Goal: Complete application form

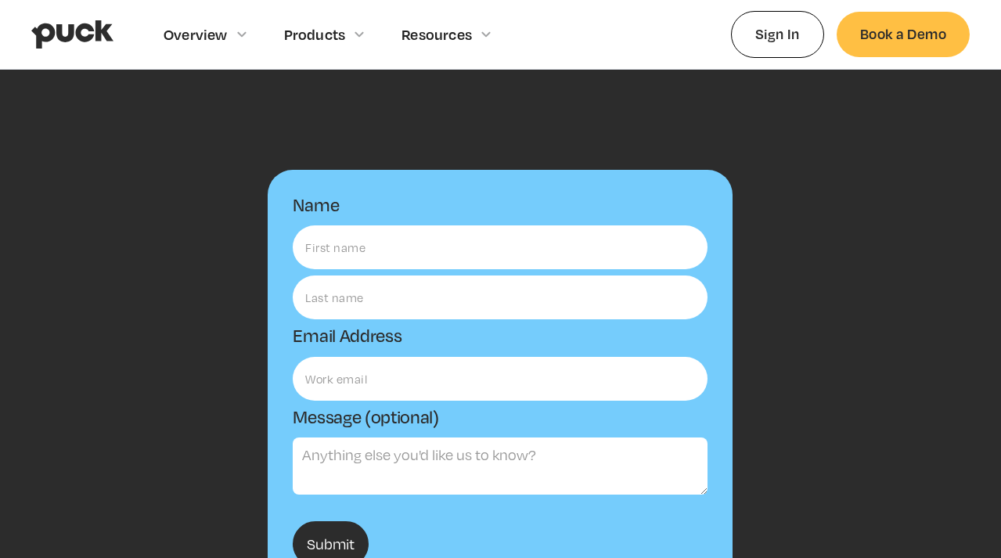
scroll to position [49, 0]
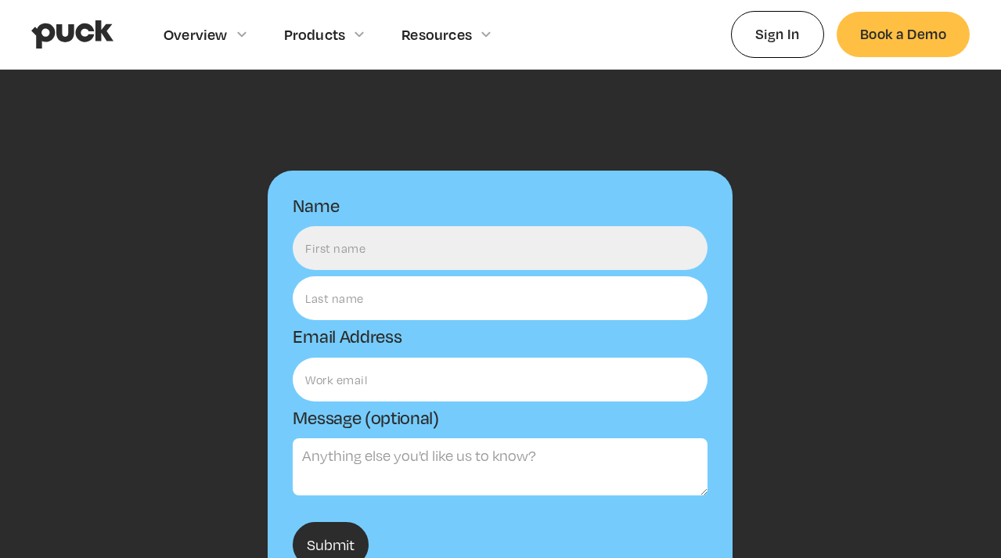
click at [339, 247] on input "Name" at bounding box center [500, 248] width 415 height 44
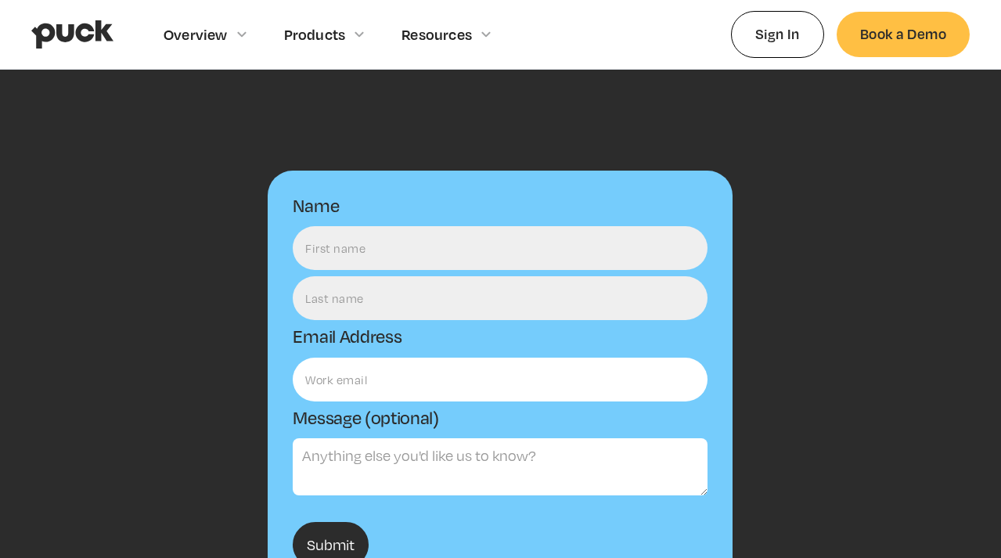
type input "[PERSON_NAME]"
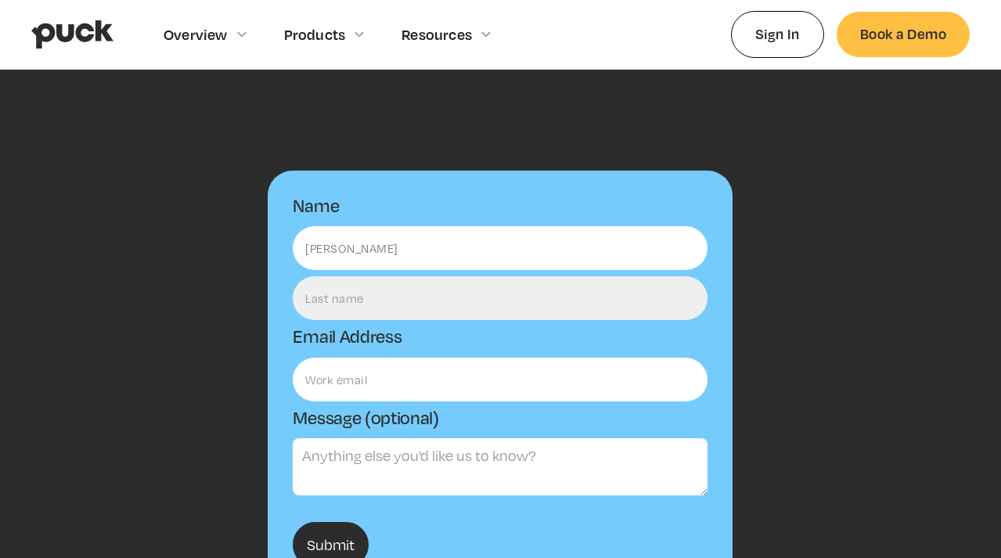
type input "[PERSON_NAME]"
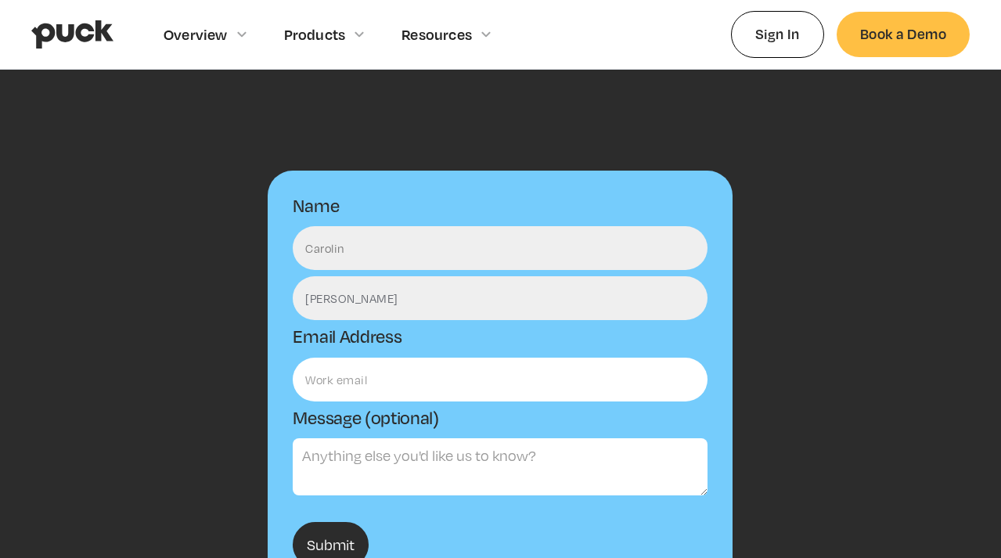
type input "[PERSON_NAME]"
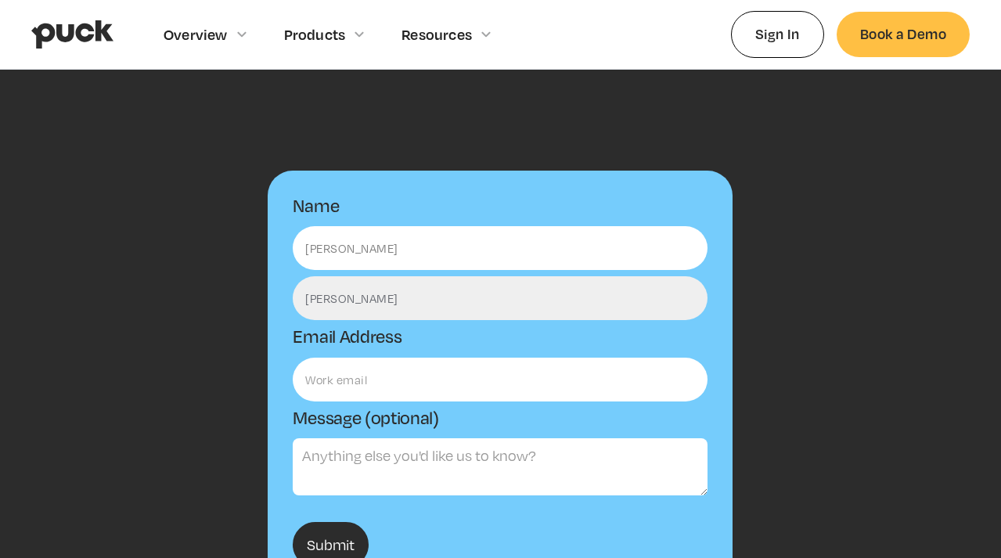
click at [600, 300] on input "[PERSON_NAME]" at bounding box center [500, 298] width 415 height 44
type input "C"
type input "("
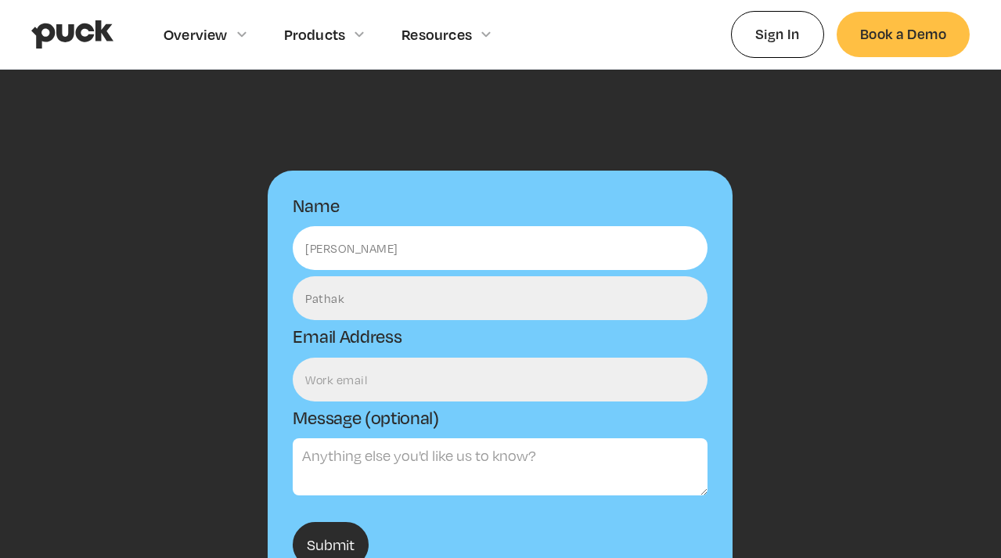
type input "Pathak"
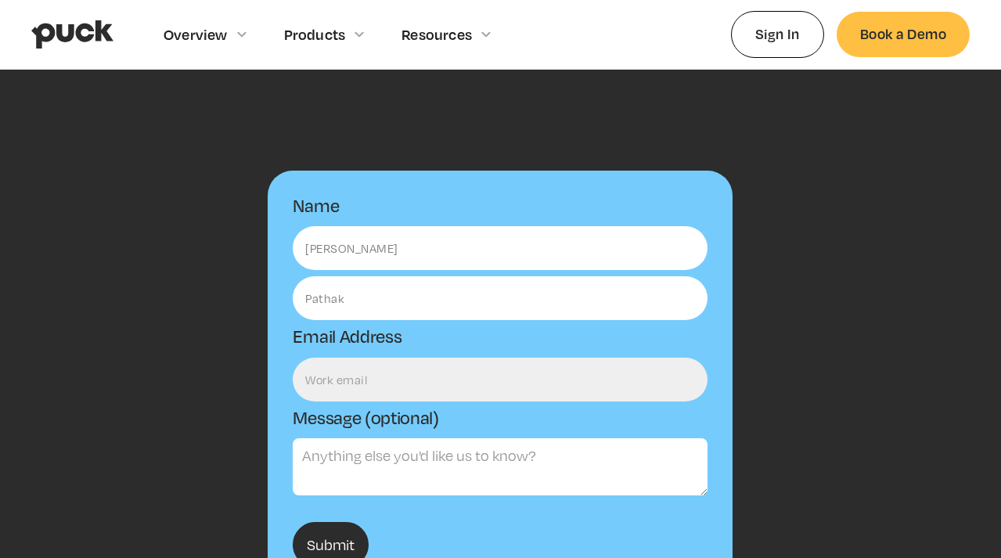
click at [568, 383] on input "Email Form" at bounding box center [500, 380] width 415 height 44
type input "[PERSON_NAME][EMAIL_ADDRESS][DOMAIN_NAME]"
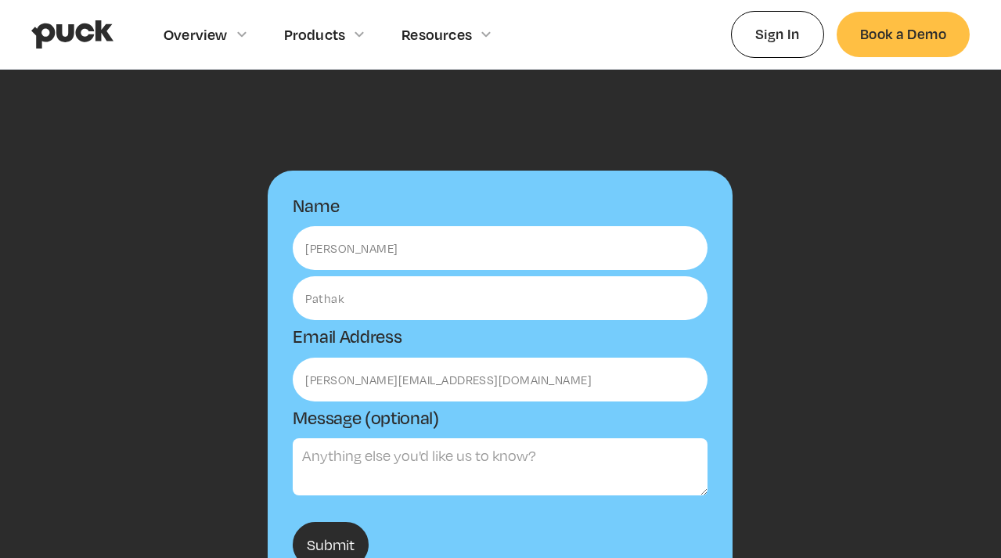
click at [400, 447] on textarea "Message (optional)" at bounding box center [500, 466] width 415 height 57
paste textarea "Hi there—my name is [PERSON_NAME], and I’m passionate about making hiring feel …"
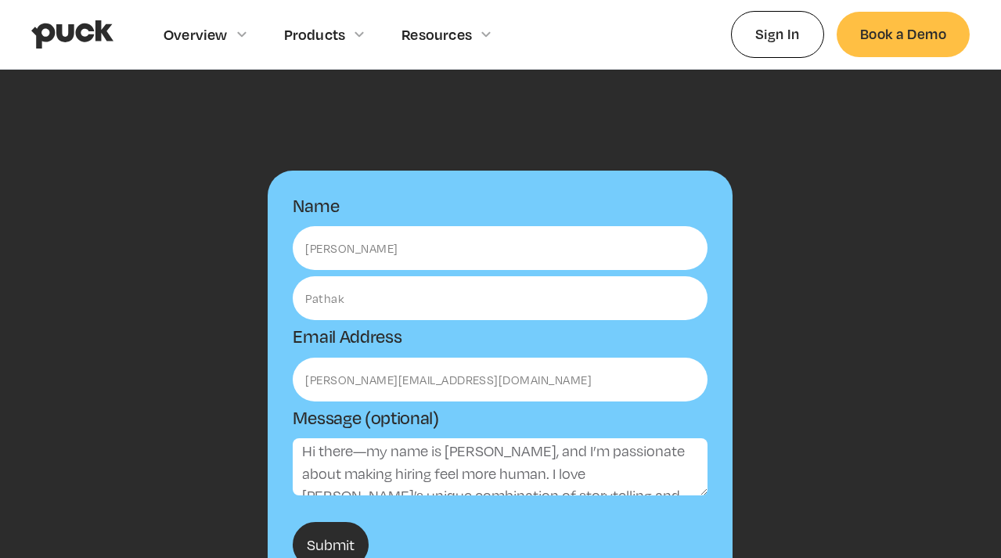
scroll to position [0, 0]
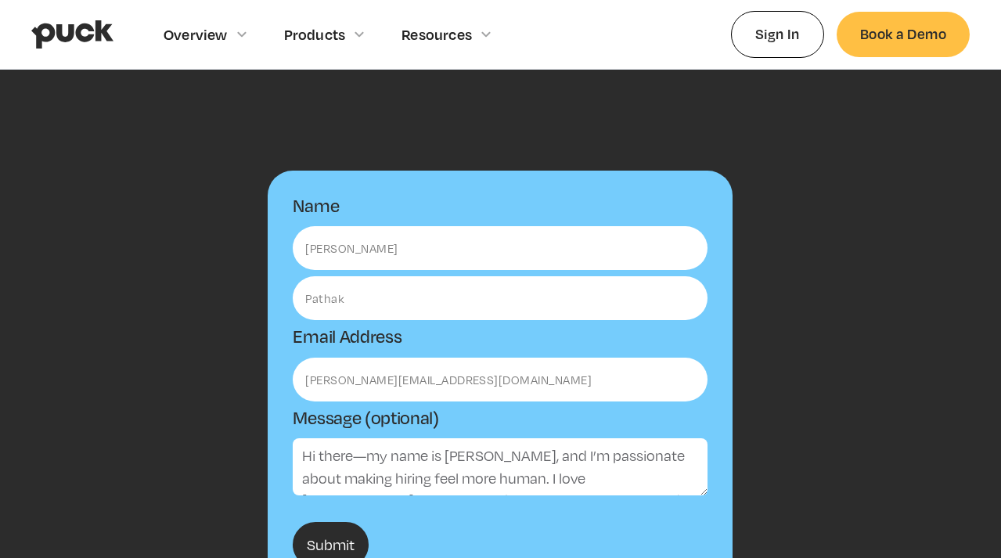
click at [360, 458] on textarea "Hi there—my name is [PERSON_NAME], and I’m passionate about making hiring feel …" at bounding box center [500, 466] width 415 height 57
drag, startPoint x: 578, startPoint y: 458, endPoint x: 494, endPoint y: 457, distance: 83.8
click at [494, 457] on textarea "Hi there! My name is [PERSON_NAME], and I’m passionate about making hiring feel…" at bounding box center [500, 466] width 415 height 57
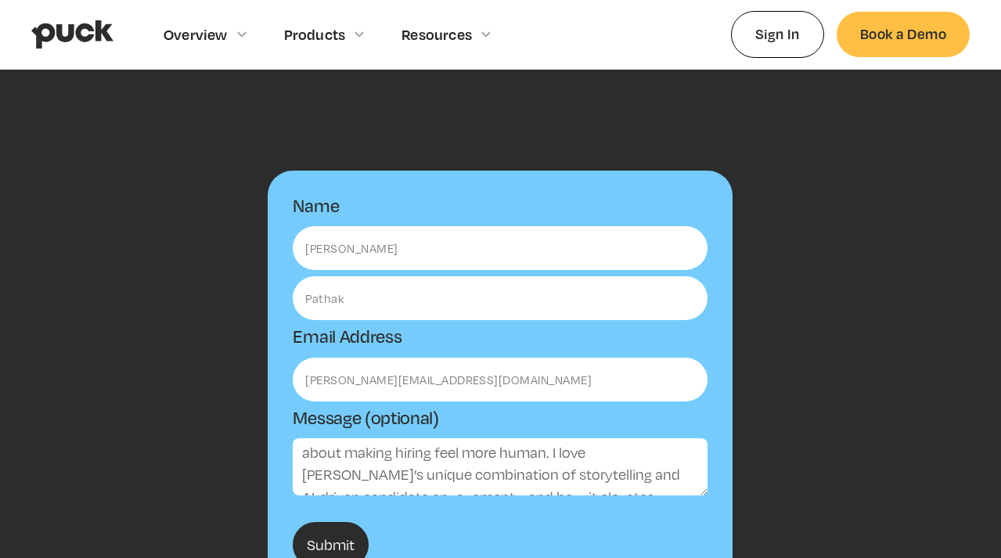
click at [570, 480] on textarea "Hi there! My name is [PERSON_NAME], and I’m passionate about making hiring feel…" at bounding box center [500, 466] width 415 height 57
click at [644, 471] on textarea "Hi there! My name is [PERSON_NAME], and I’m passionate about making hiring feel…" at bounding box center [500, 466] width 415 height 57
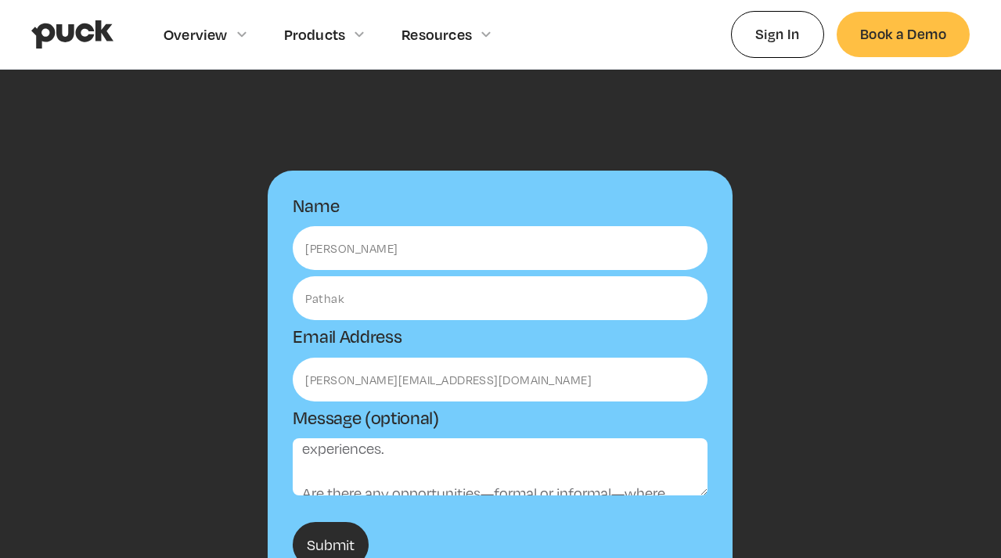
scroll to position [290, 0]
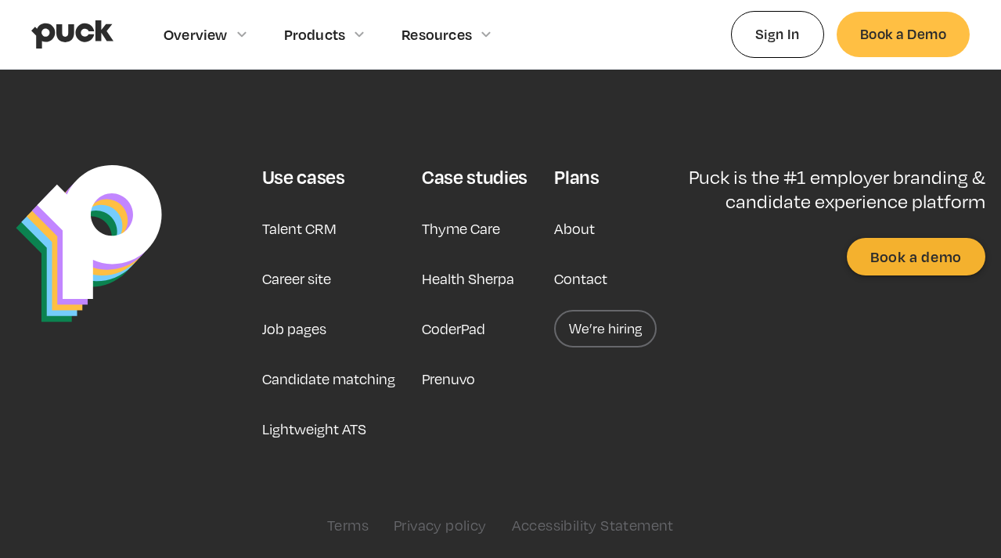
drag, startPoint x: 345, startPoint y: 455, endPoint x: 478, endPoint y: 613, distance: 207.2
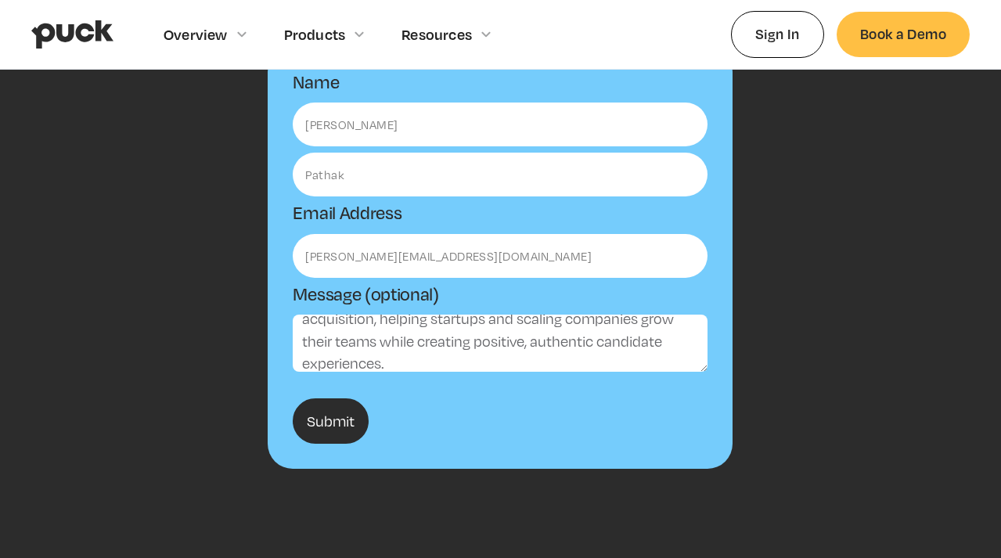
scroll to position [147, 0]
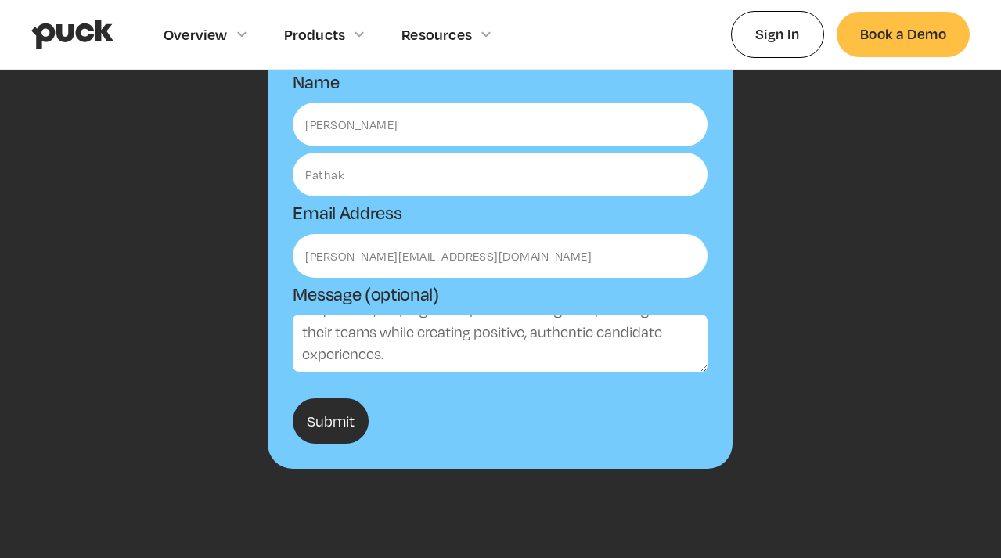
paste textarea "I’d be excited to bring my recruiting expertise, project coordination skills, a…"
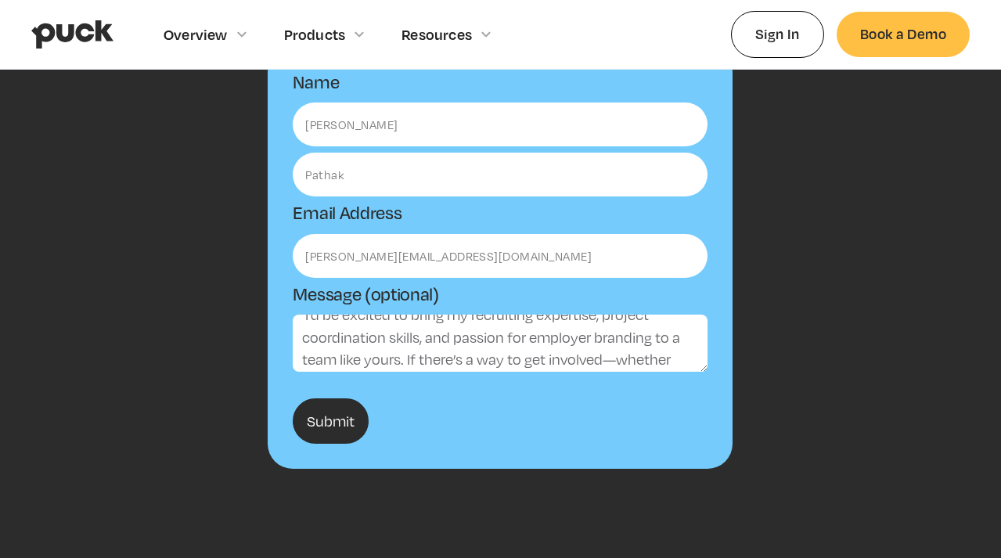
scroll to position [223, 0]
click at [608, 334] on textarea "Hi there! My name is [PERSON_NAME], and I’m passionate about making hiring feel…" at bounding box center [500, 343] width 415 height 57
click at [411, 354] on textarea "Hi there! My name is [PERSON_NAME], and I’m passionate about making hiring feel…" at bounding box center [500, 343] width 415 height 57
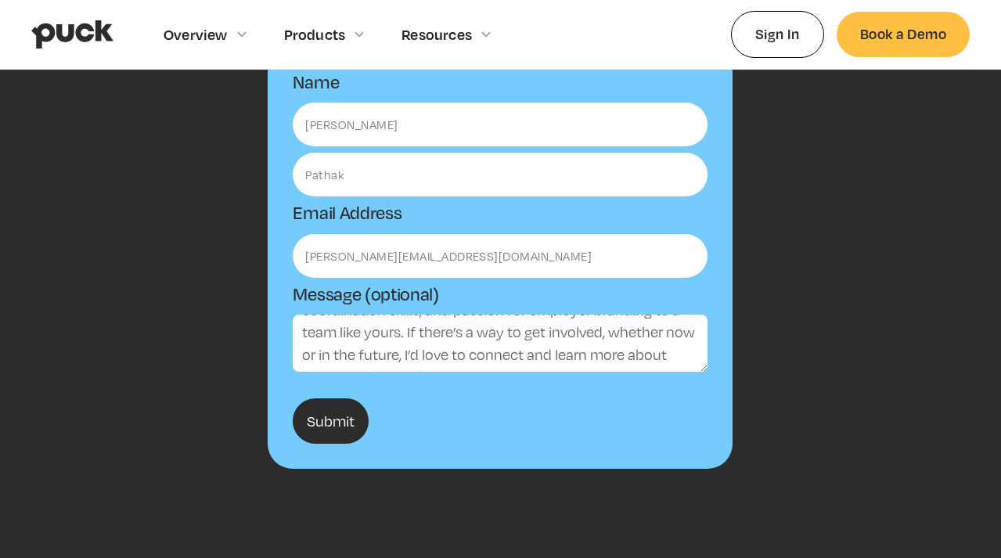
click at [594, 354] on textarea "Hi there! My name is [PERSON_NAME], and I’m passionate about making hiring feel…" at bounding box center [500, 343] width 415 height 57
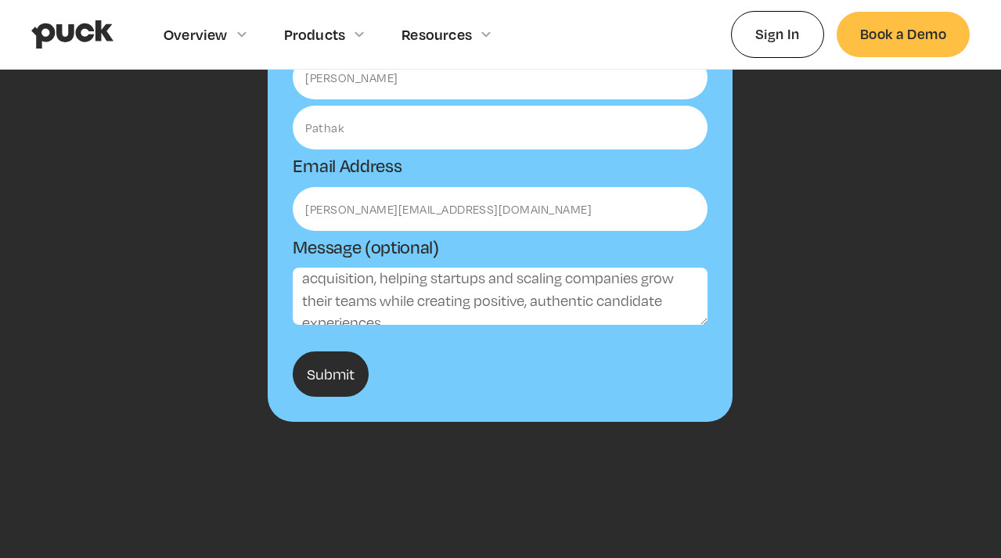
scroll to position [114, 0]
drag, startPoint x: 370, startPoint y: 306, endPoint x: 283, endPoint y: 306, distance: 86.1
click at [283, 306] on form "Name [PERSON_NAME] Email Address [PERSON_NAME][EMAIL_ADDRESS][DOMAIN_NAME] Mess…" at bounding box center [500, 211] width 465 height 422
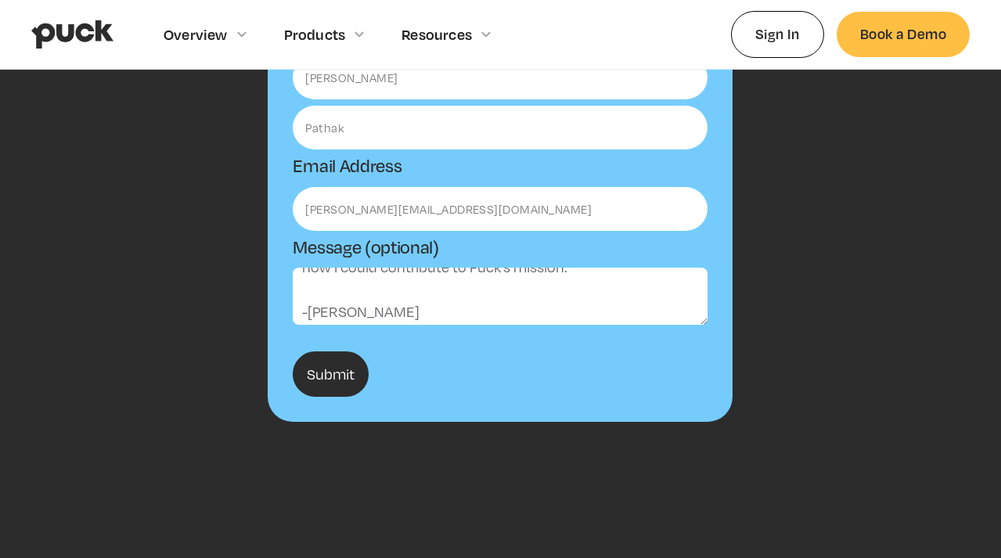
scroll to position [290, 0]
type textarea "Hi there! My name is [PERSON_NAME], and I’m passionate about making hiring feel…"
click at [327, 374] on input "Submit" at bounding box center [331, 374] width 76 height 45
type input "Please wait..."
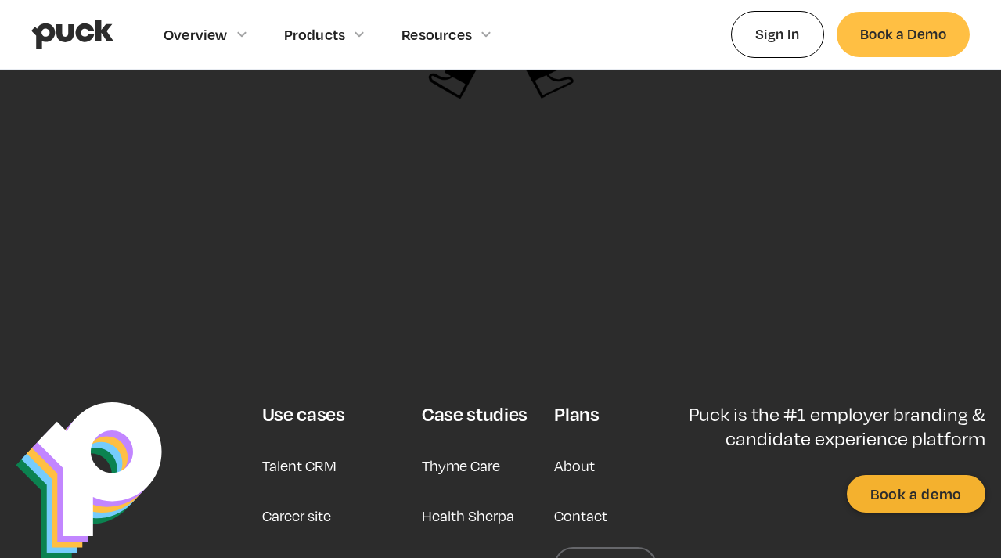
scroll to position [672, 0]
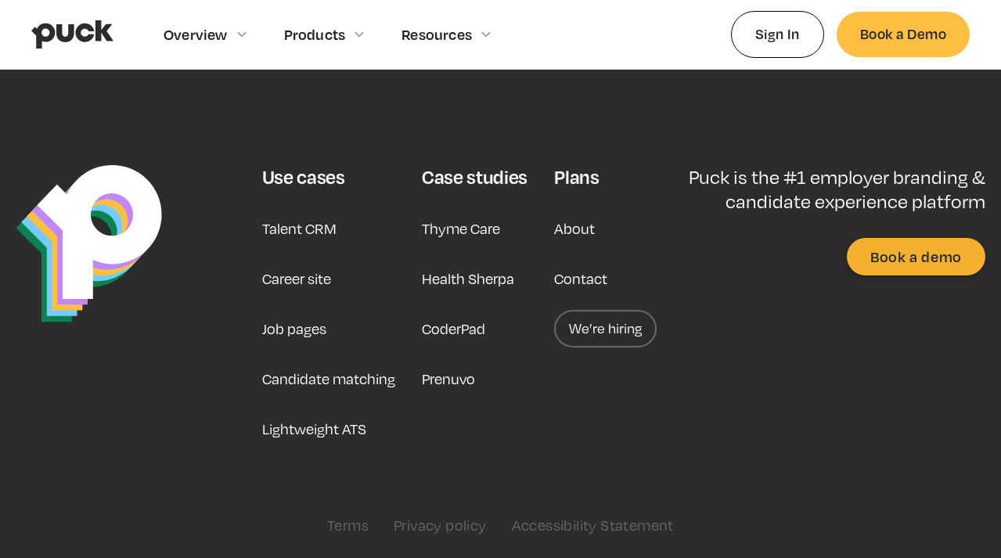
click at [586, 283] on link "Contact" at bounding box center [580, 279] width 53 height 38
click at [579, 277] on link "Contact" at bounding box center [580, 279] width 53 height 38
click at [604, 333] on link "We’re hiring" at bounding box center [605, 329] width 103 height 38
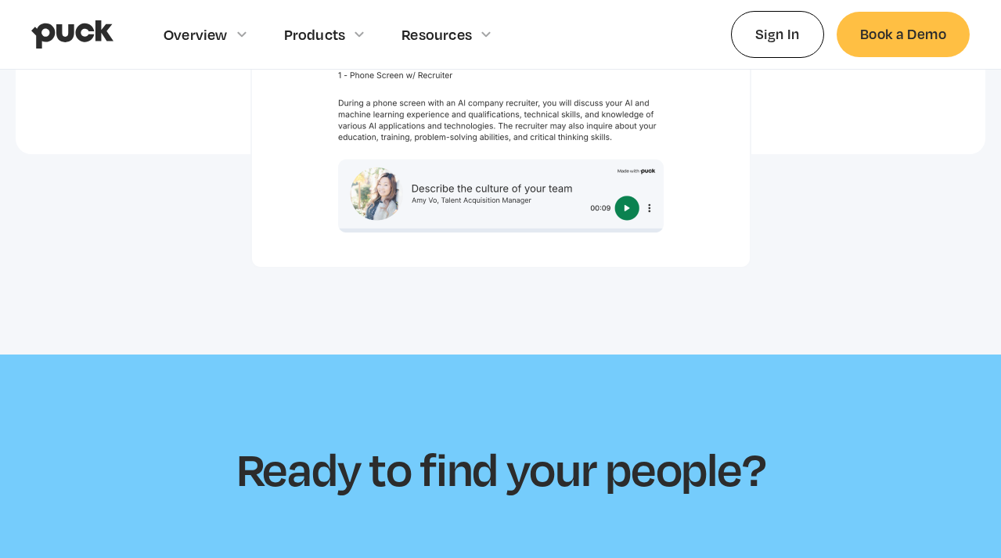
scroll to position [4684, 0]
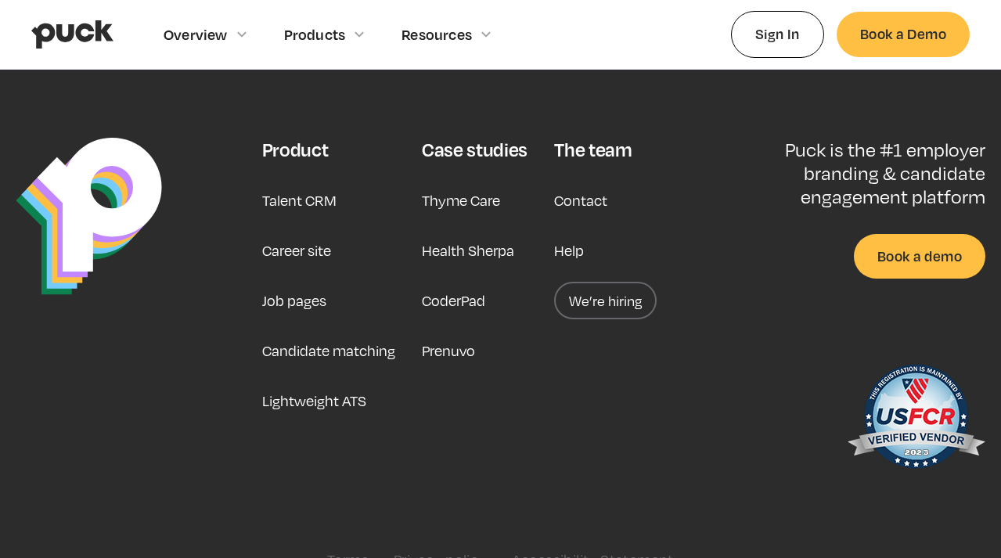
click at [584, 138] on div "The team" at bounding box center [593, 149] width 78 height 23
click at [608, 282] on link "We’re hiring" at bounding box center [605, 301] width 103 height 38
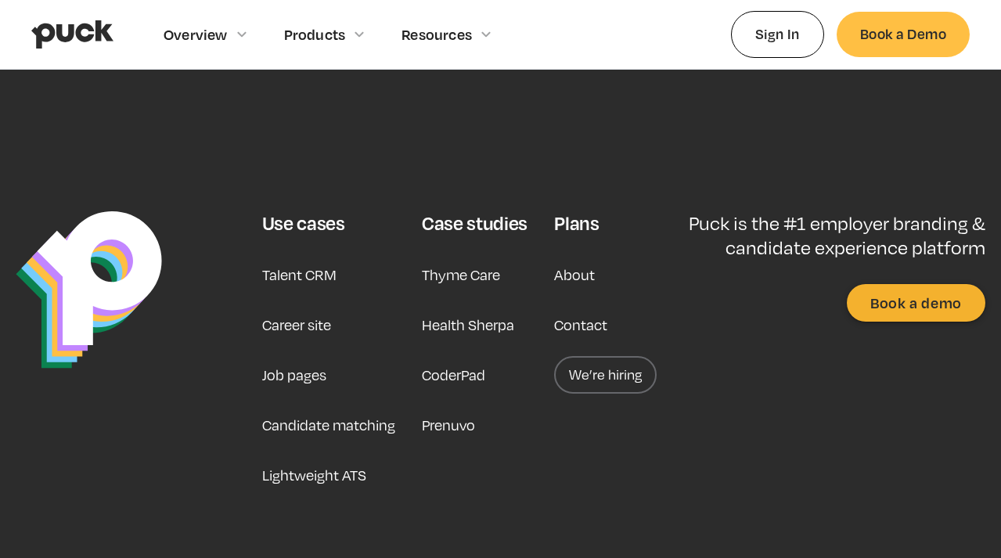
scroll to position [720, 0]
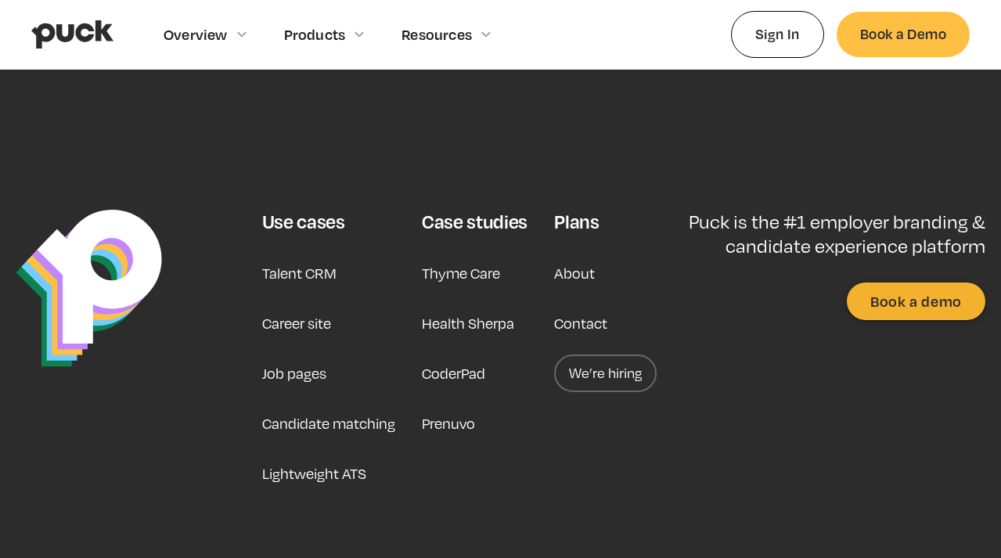
click at [596, 378] on link "We’re hiring" at bounding box center [605, 374] width 103 height 38
